Goal: Task Accomplishment & Management: Manage account settings

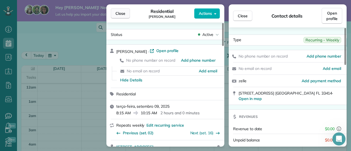
scroll to position [99, 0]
click at [120, 12] on span "Close" at bounding box center [120, 13] width 10 height 5
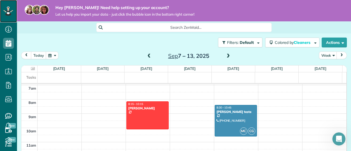
click at [9, 10] on icon at bounding box center [8, 11] width 3 height 2
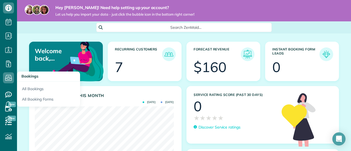
scroll to position [4, 0]
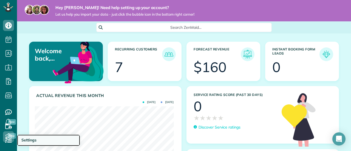
click at [29, 140] on span "Settings" at bounding box center [28, 140] width 15 height 5
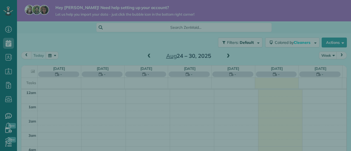
scroll to position [99, 0]
